Goal: Task Accomplishment & Management: Use online tool/utility

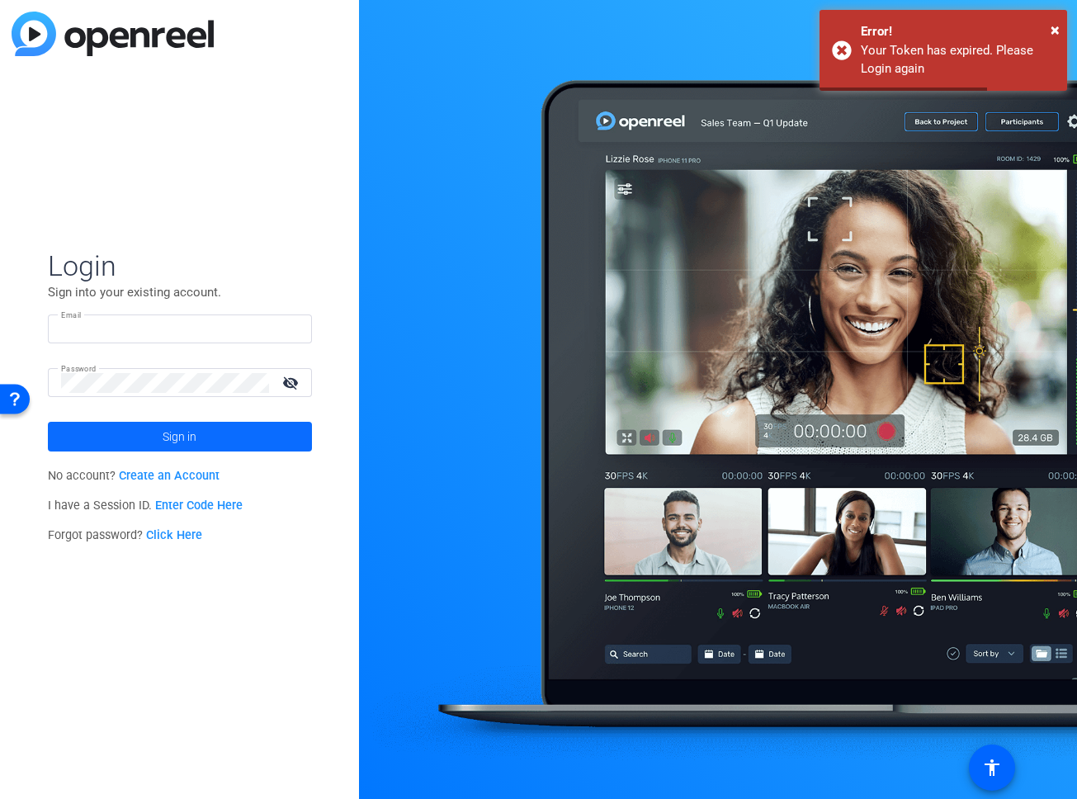
type input "[PERSON_NAME][EMAIL_ADDRESS][PERSON_NAME][DOMAIN_NAME]"
click at [189, 438] on span "Sign in" at bounding box center [180, 436] width 34 height 41
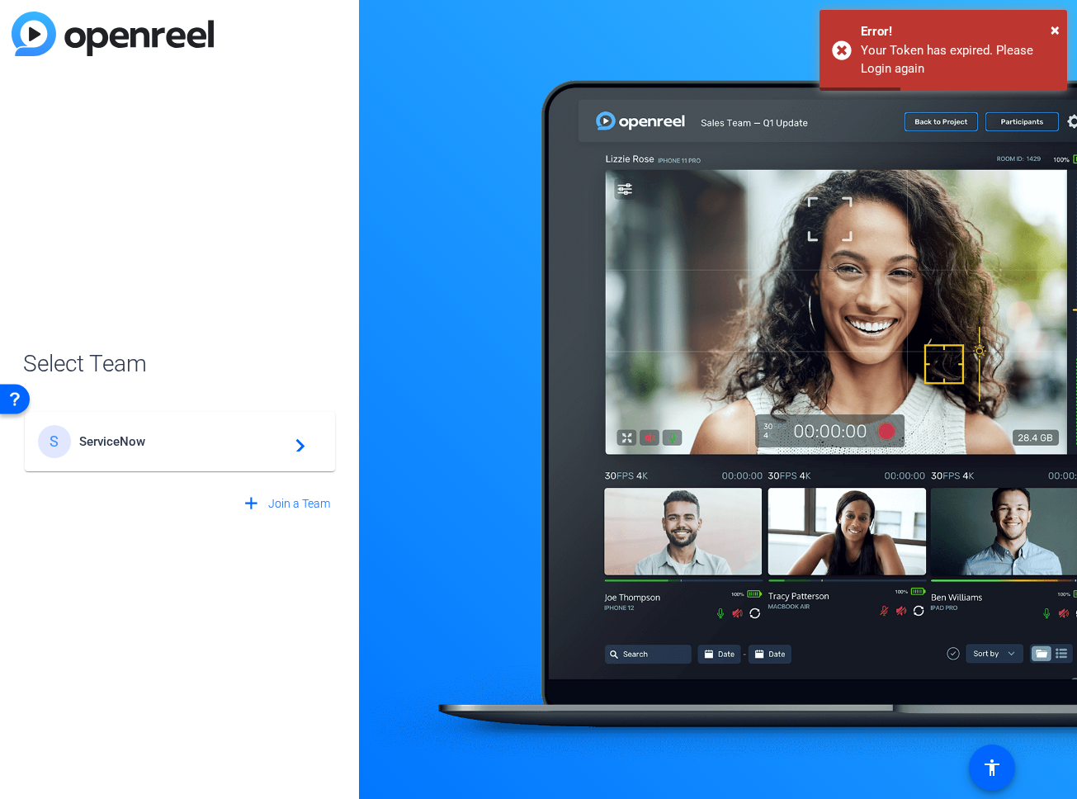
click at [165, 438] on span "ServiceNow" at bounding box center [182, 441] width 206 height 15
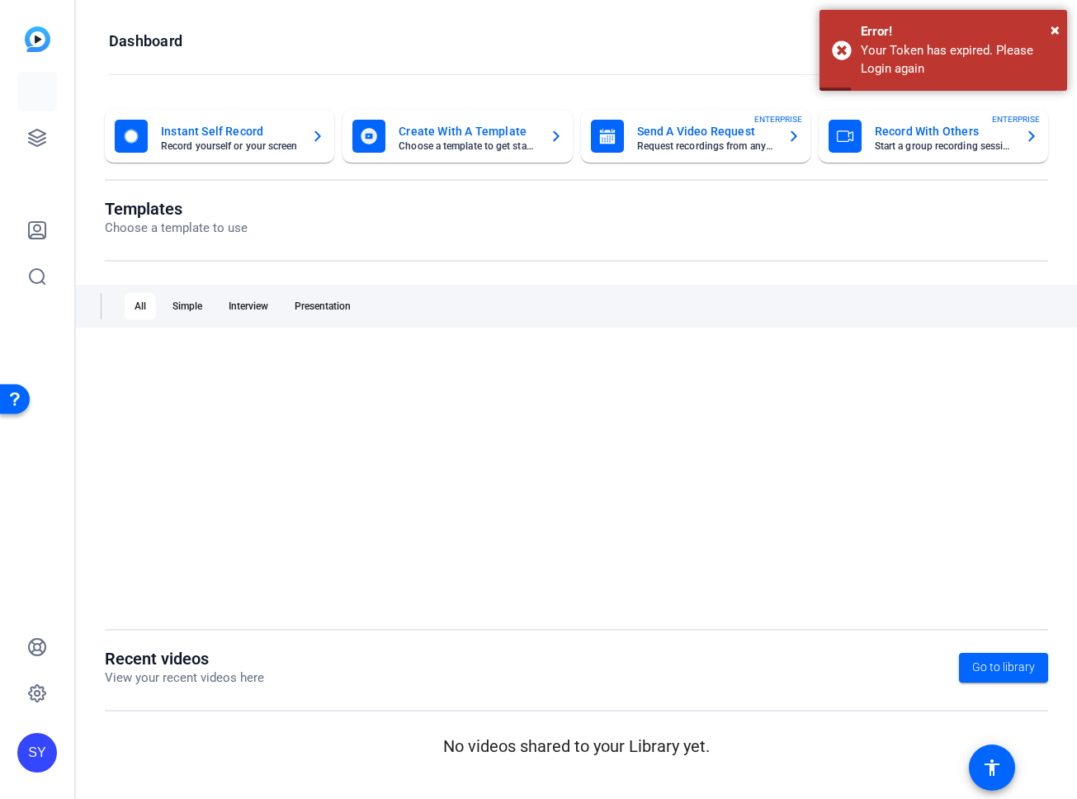
click at [117, 438] on div at bounding box center [577, 478] width 944 height 256
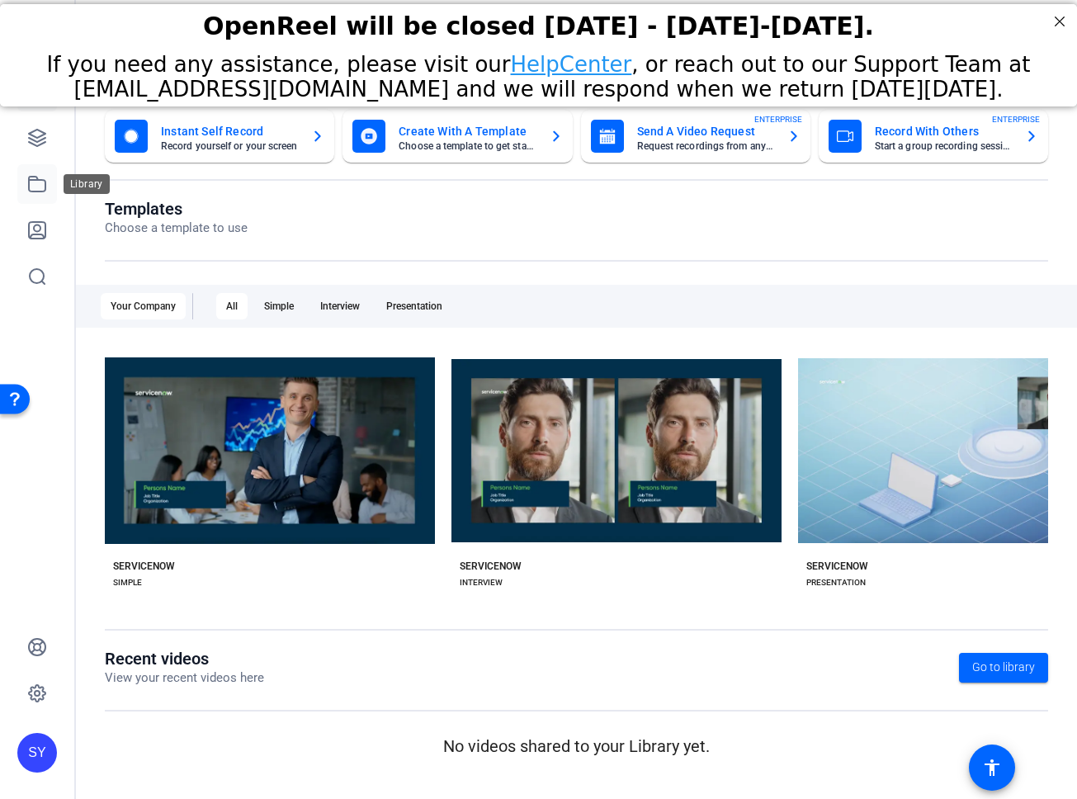
click at [29, 175] on icon at bounding box center [37, 184] width 20 height 20
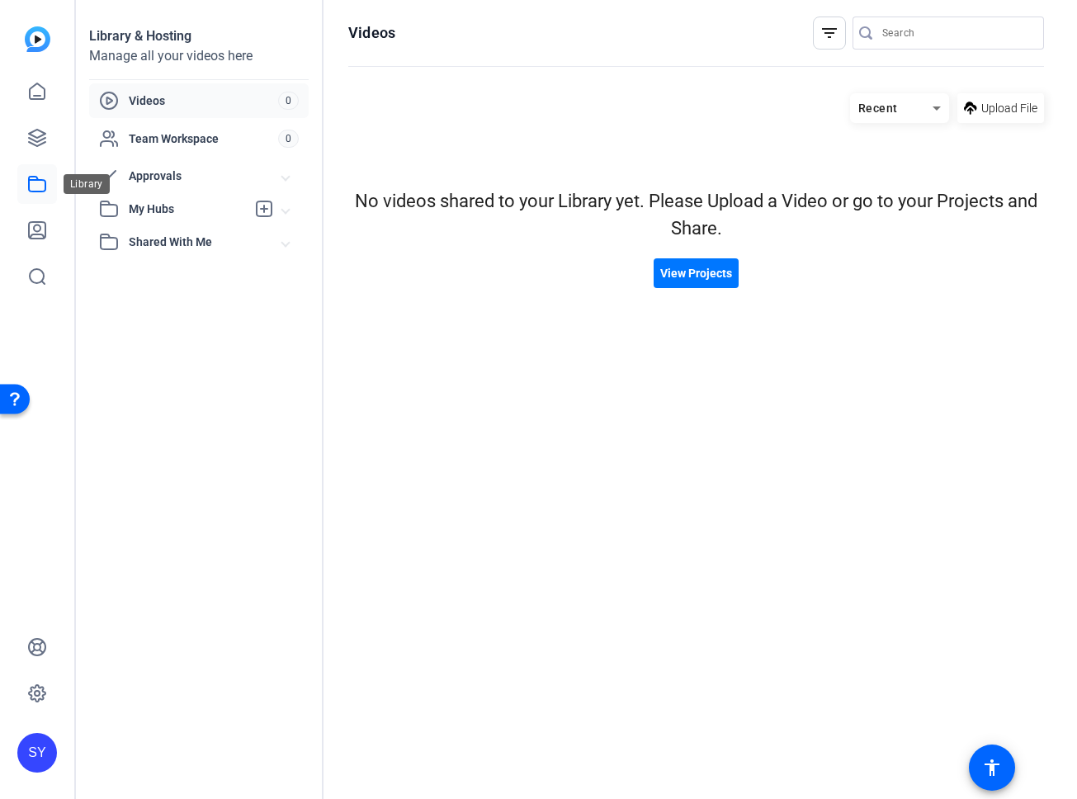
click at [44, 184] on icon at bounding box center [37, 184] width 20 height 20
click at [40, 183] on icon at bounding box center [37, 184] width 20 height 20
click at [38, 186] on icon at bounding box center [37, 184] width 20 height 20
click at [40, 92] on icon at bounding box center [37, 92] width 20 height 20
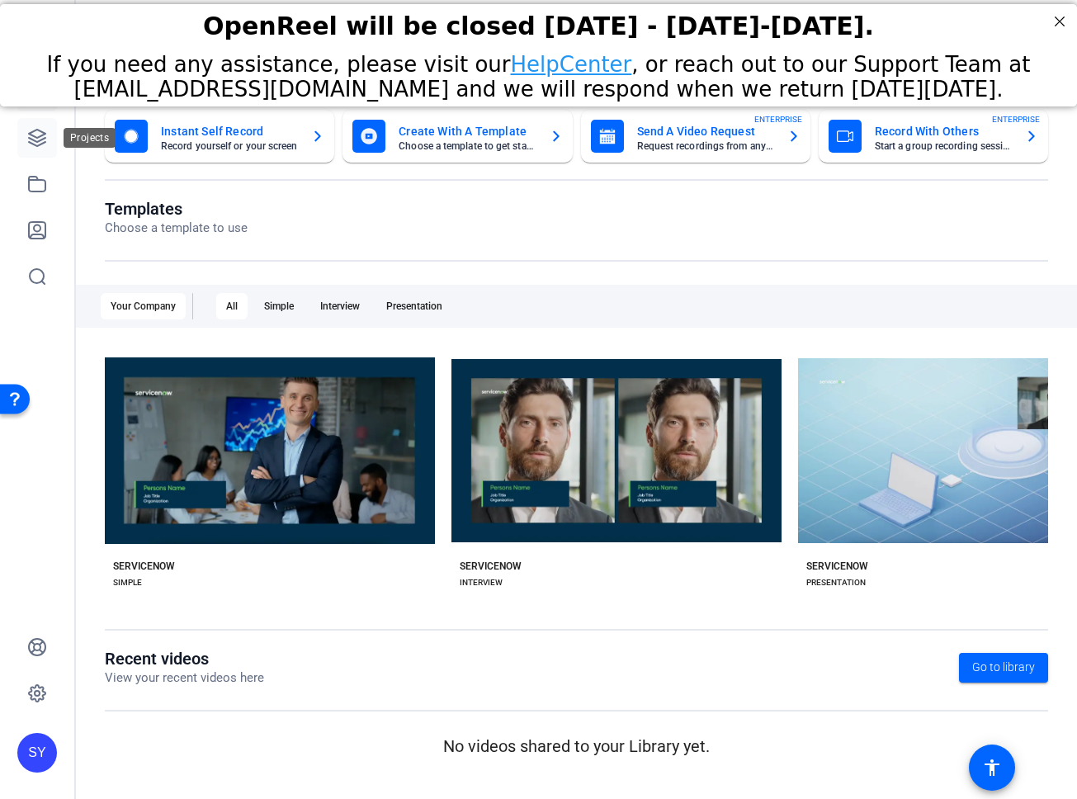
click at [35, 140] on icon at bounding box center [37, 138] width 17 height 17
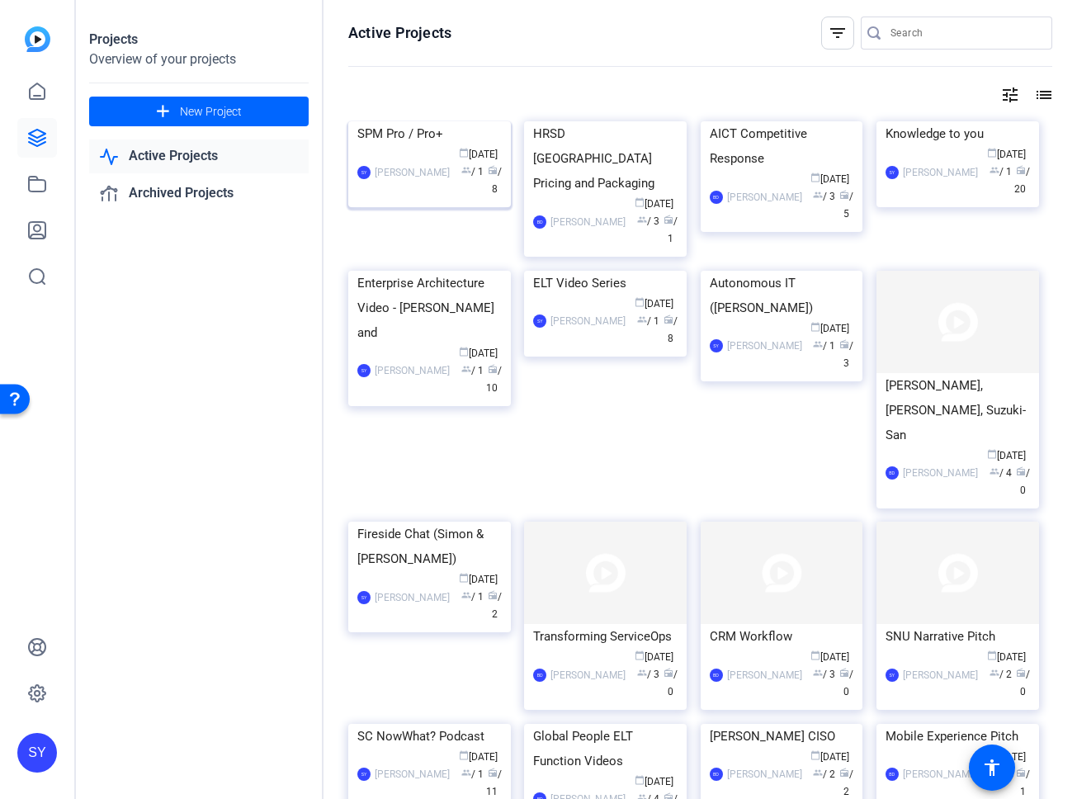
click at [443, 121] on img at bounding box center [429, 121] width 163 height 0
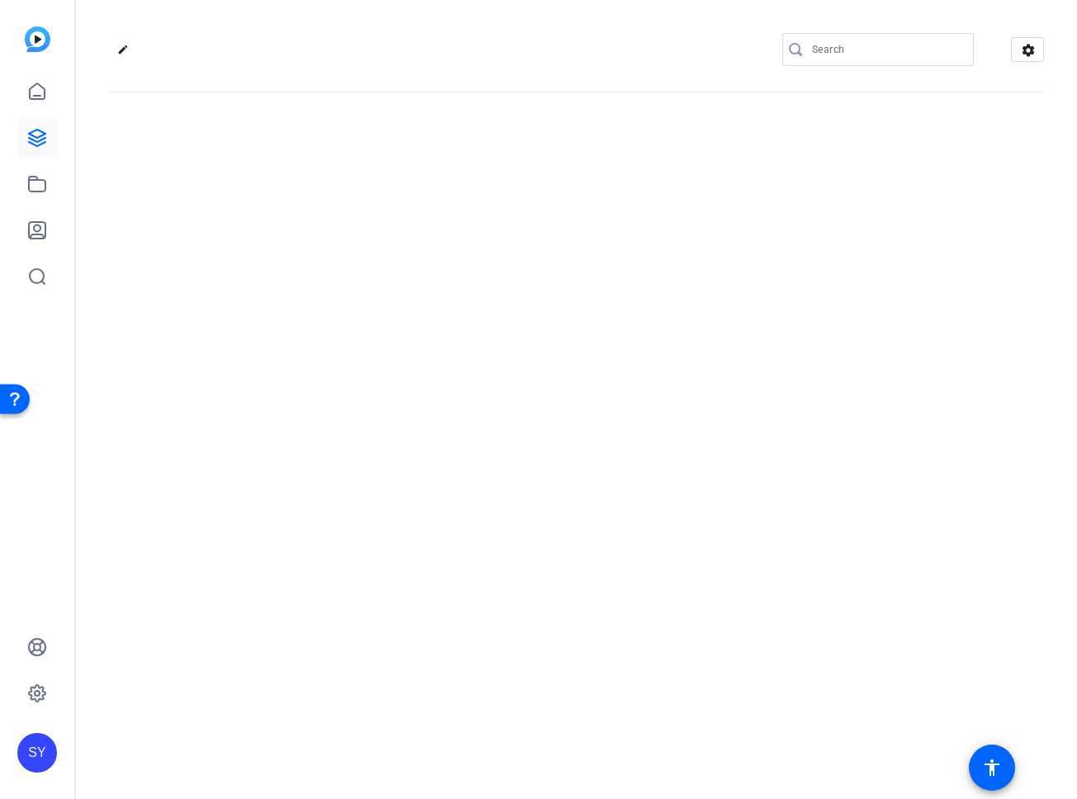
click at [443, 183] on div "edit settings" at bounding box center [576, 399] width 1001 height 799
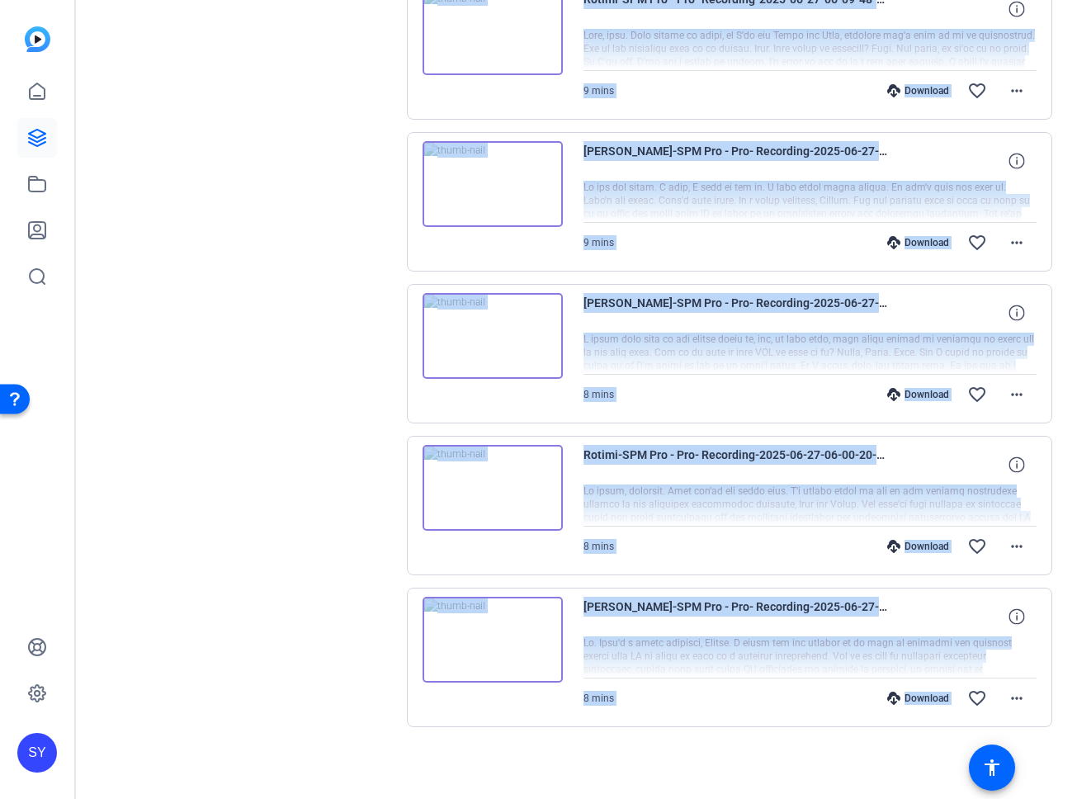
scroll to position [840, 0]
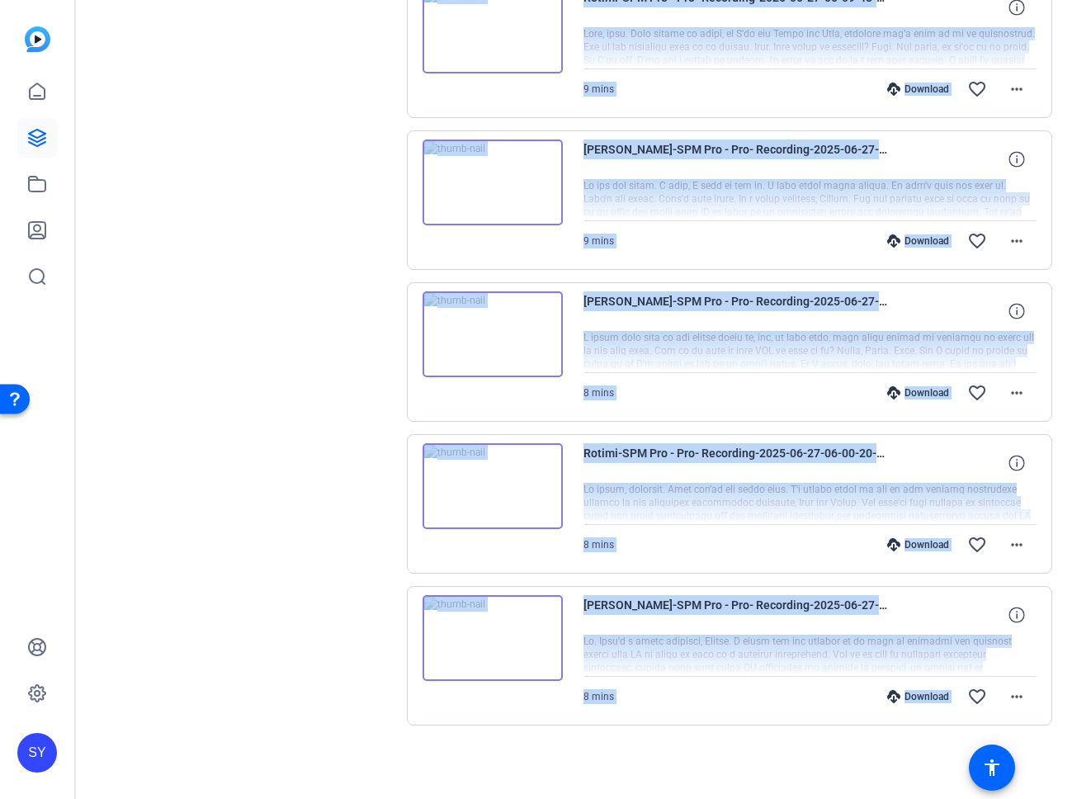
click at [284, 493] on div "Sessions Scripts Sessions more_horiz SPM Pro / Pro+ Recording Jun 27, 2025 @ 5:…" at bounding box center [246, 28] width 275 height 1499
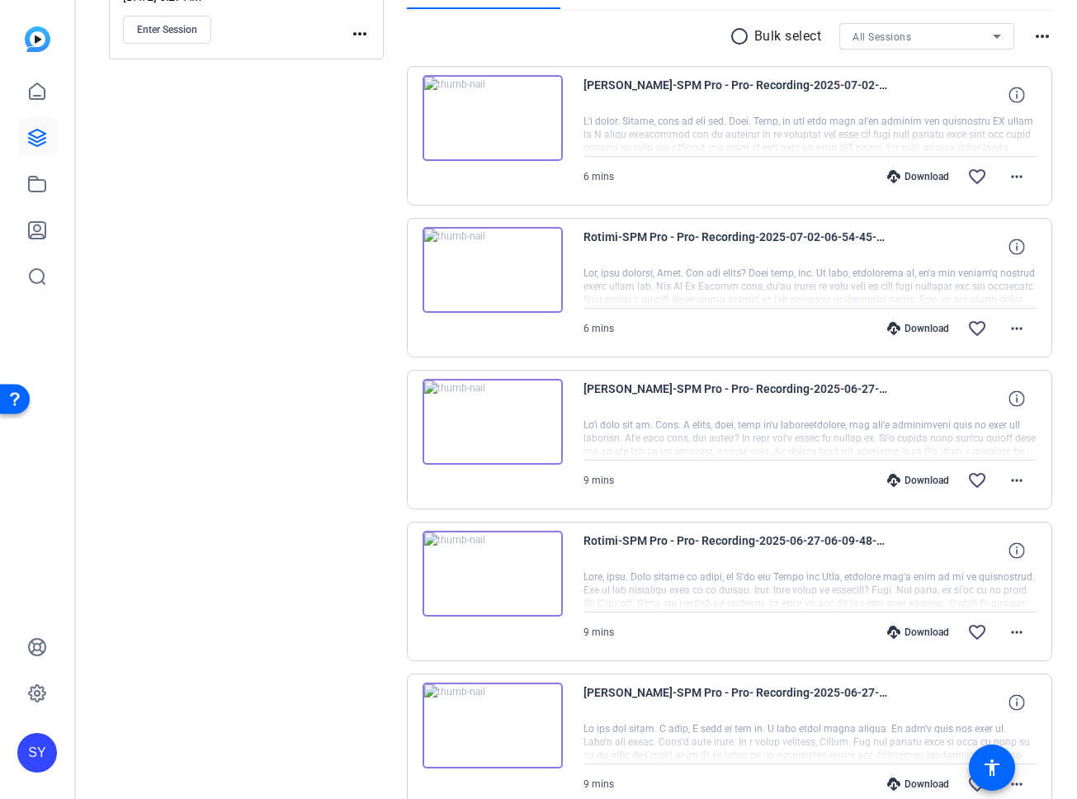
scroll to position [0, 0]
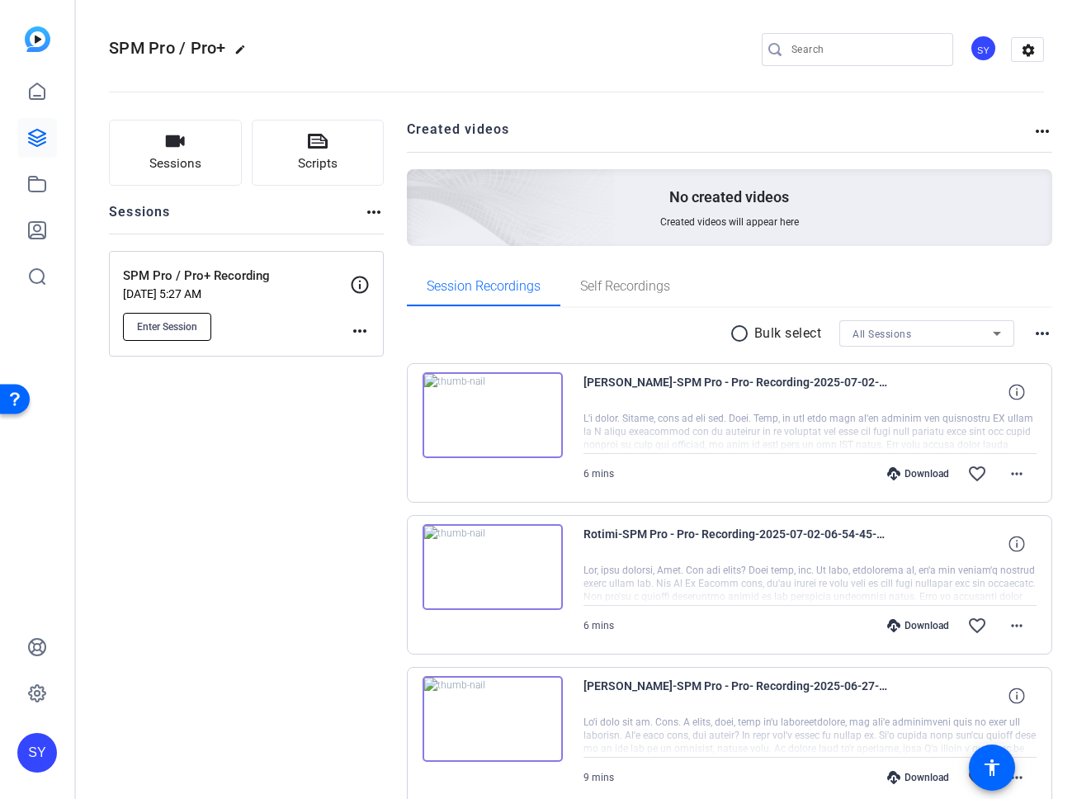
click at [185, 330] on span "Enter Session" at bounding box center [167, 326] width 60 height 13
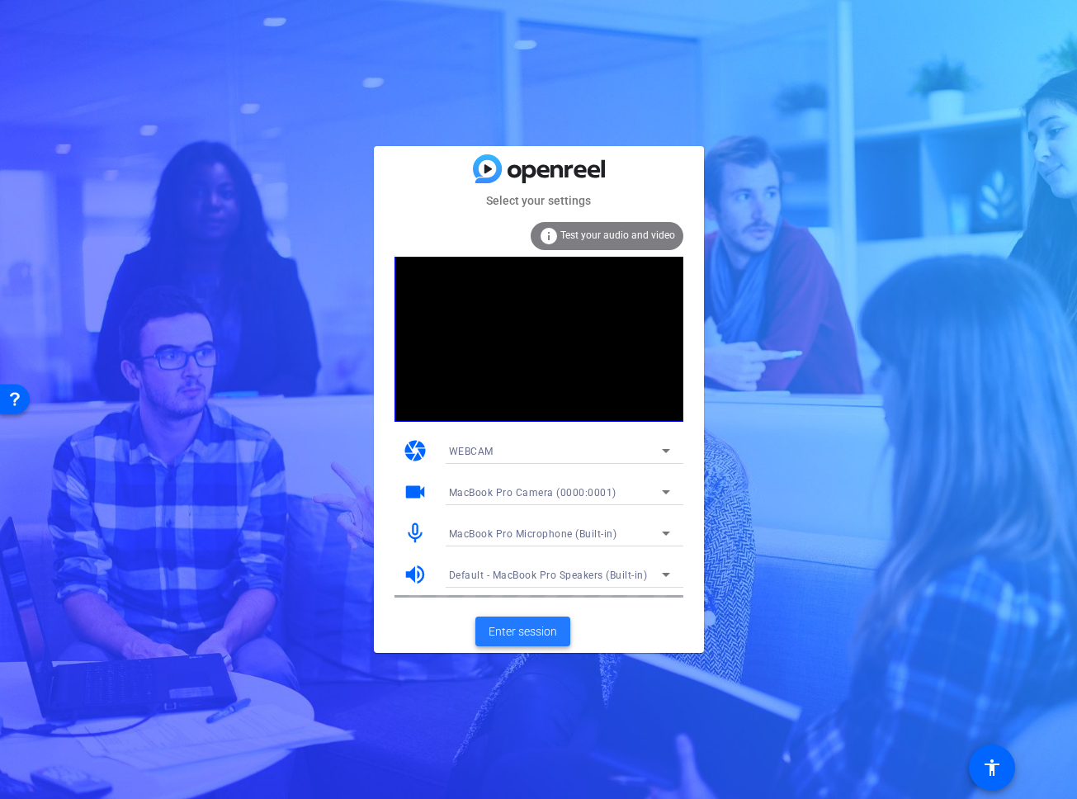
click at [527, 634] on span "Enter session" at bounding box center [523, 631] width 69 height 17
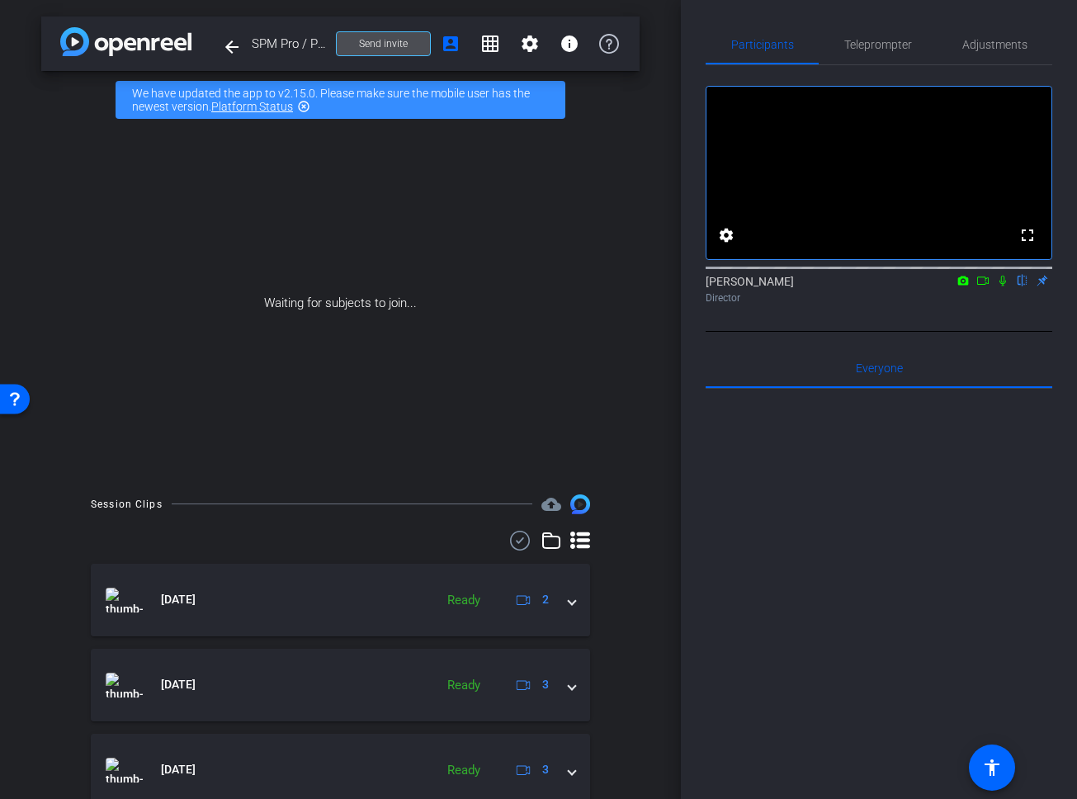
click at [385, 45] on span "Send invite" at bounding box center [383, 43] width 49 height 13
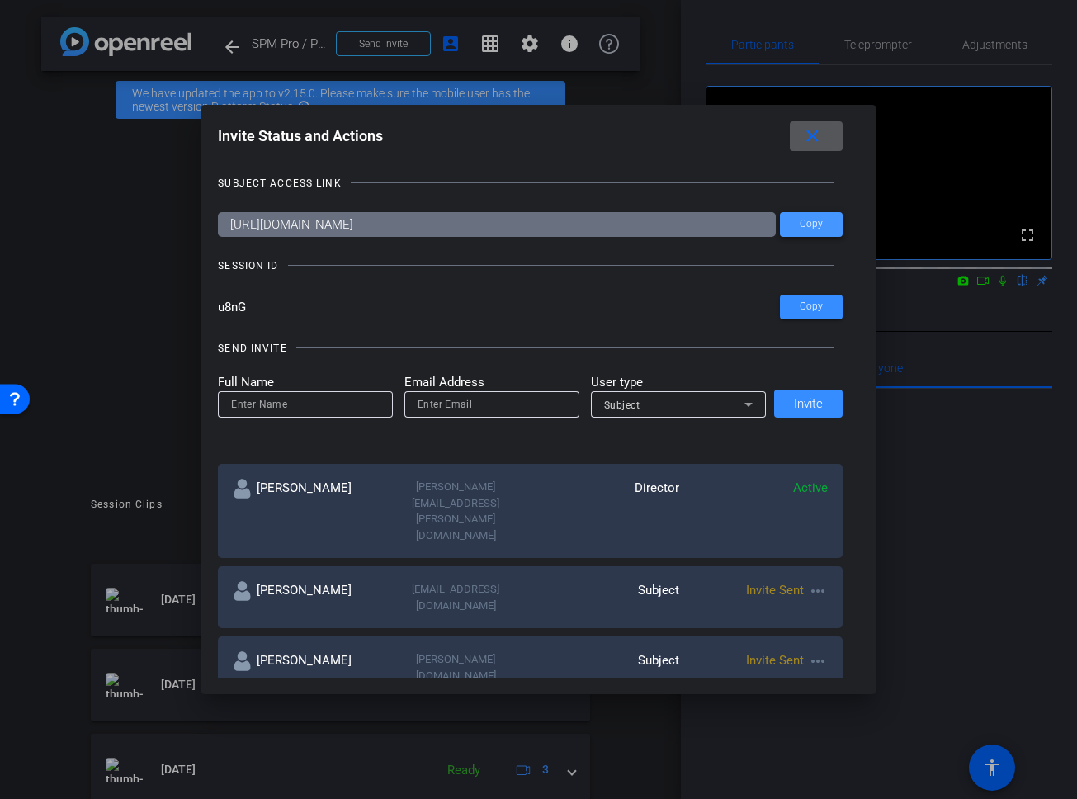
click at [818, 223] on span "Copy" at bounding box center [811, 224] width 23 height 12
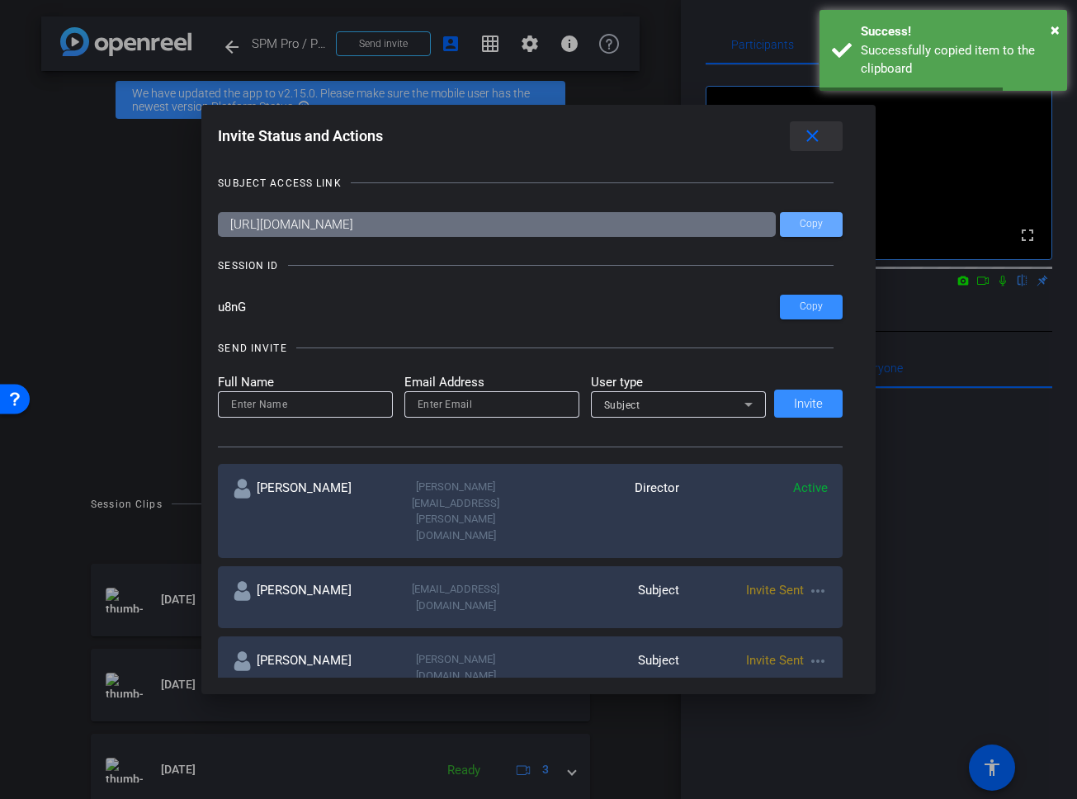
click at [816, 135] on mat-icon "close" at bounding box center [812, 136] width 21 height 21
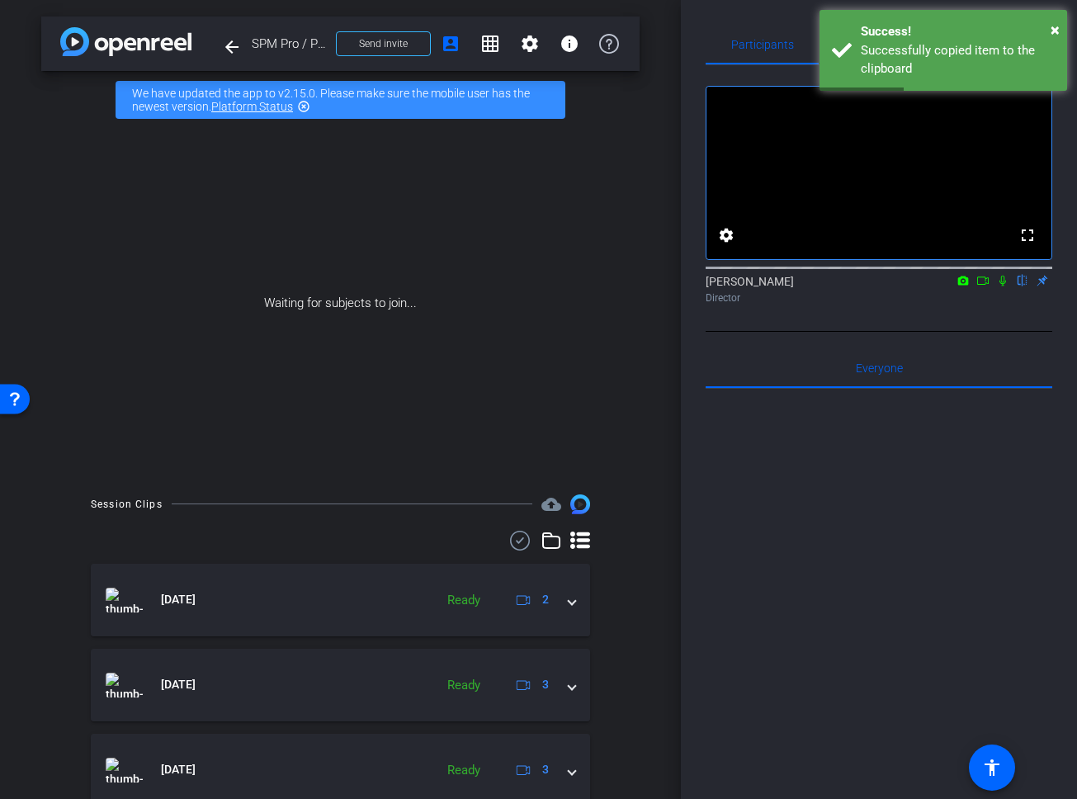
click at [715, 545] on div at bounding box center [879, 593] width 347 height 409
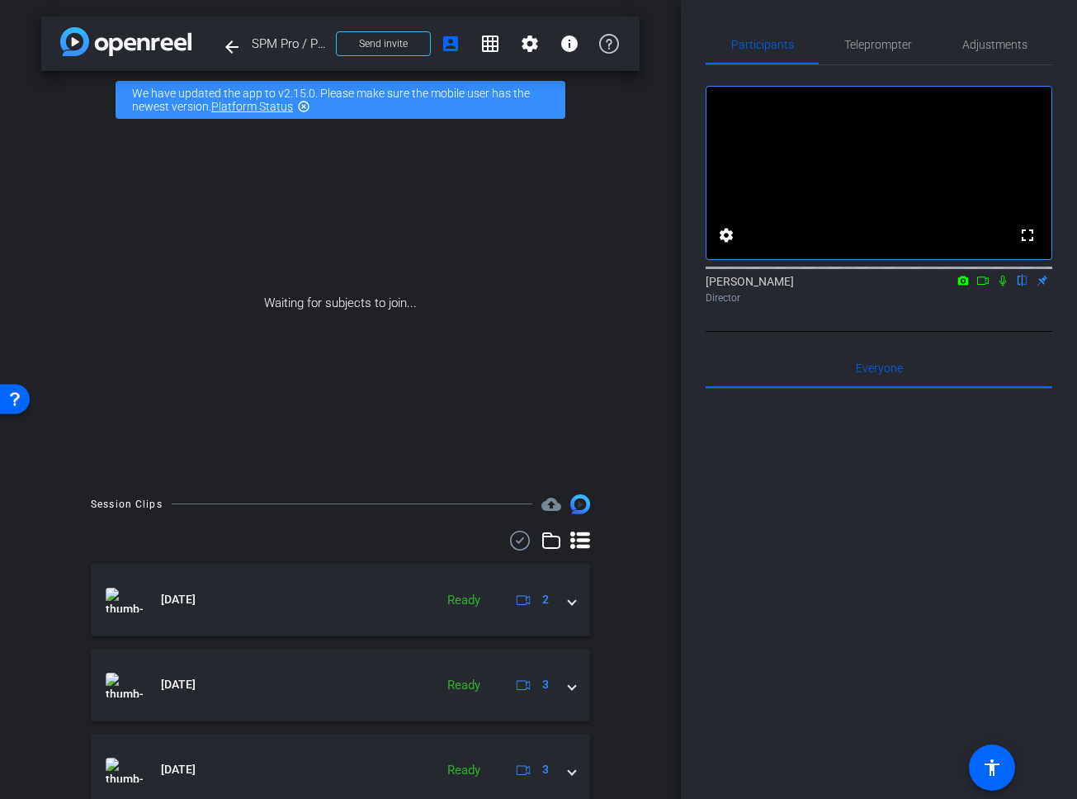
click at [857, 546] on div at bounding box center [879, 593] width 347 height 409
